Goal: Entertainment & Leisure: Browse casually

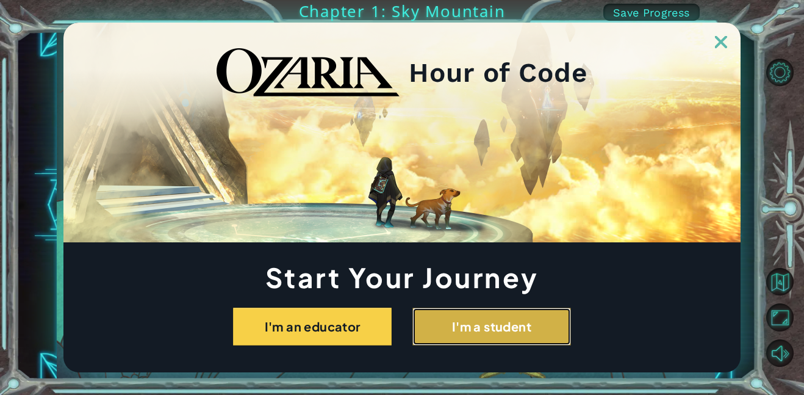
click at [463, 318] on button "I'm a student" at bounding box center [491, 326] width 159 height 38
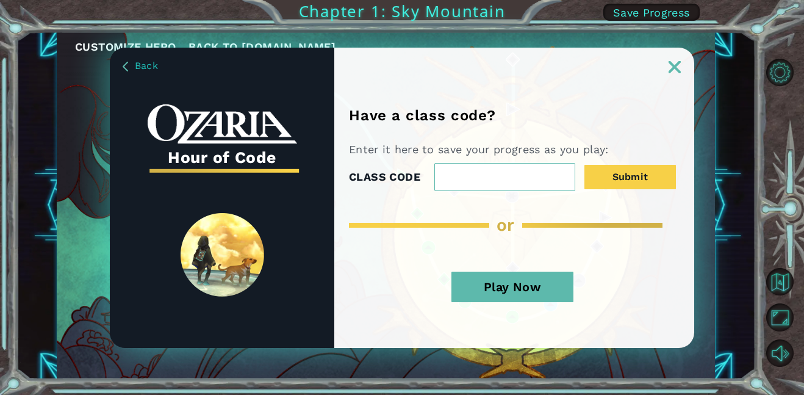
click at [532, 301] on button "Play Now" at bounding box center [512, 286] width 122 height 30
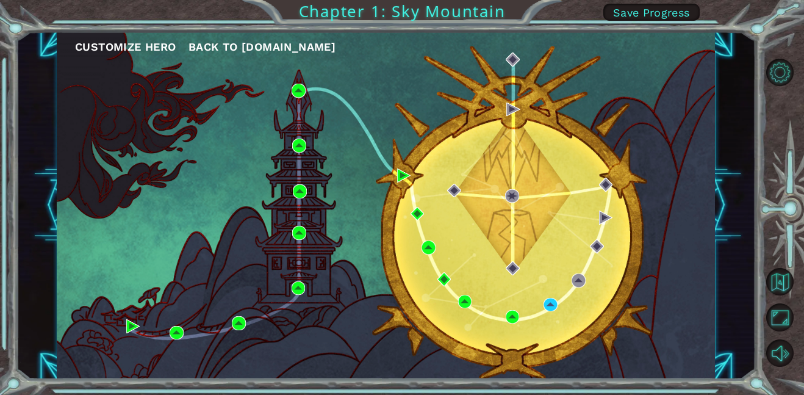
click at [227, 40] on span "Back to [DOMAIN_NAME]" at bounding box center [261, 46] width 147 height 13
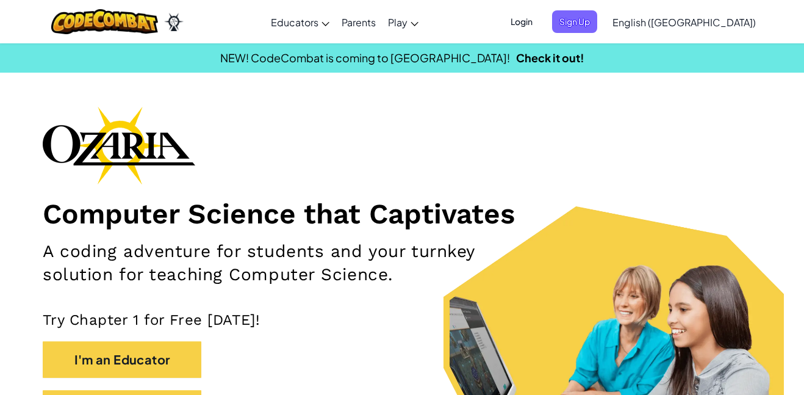
click at [540, 20] on span "Login" at bounding box center [521, 21] width 37 height 23
